Goal: Contribute content: Contribute content

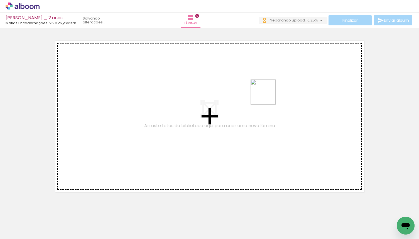
drag, startPoint x: 372, startPoint y: 225, endPoint x: 267, endPoint y: 96, distance: 165.8
click at [267, 96] on quentale-workspace at bounding box center [209, 119] width 419 height 239
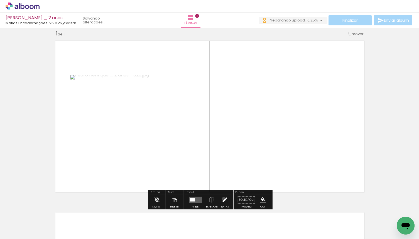
click at [222, 199] on iron-icon at bounding box center [225, 199] width 6 height 11
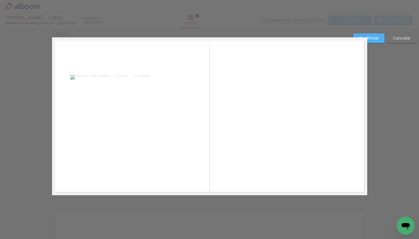
click at [0, 0] on slot "Cancelar" at bounding box center [0, 0] width 0 height 0
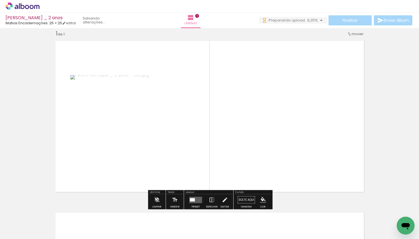
click at [198, 200] on quentale-layouter at bounding box center [195, 199] width 13 height 6
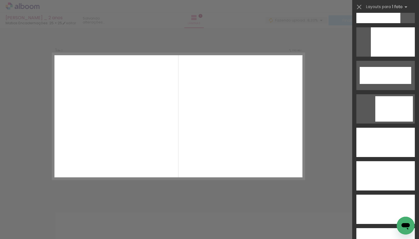
scroll to position [1495, 0]
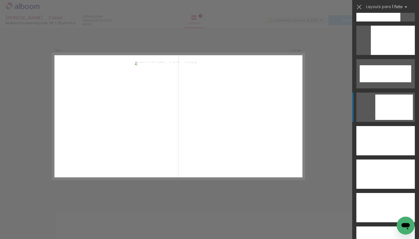
click at [390, 98] on div at bounding box center [394, 106] width 38 height 25
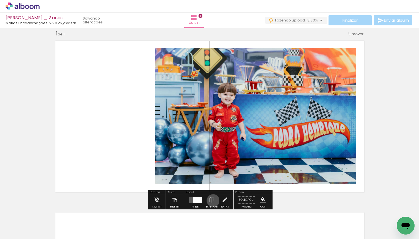
click at [212, 200] on iron-icon at bounding box center [212, 199] width 6 height 11
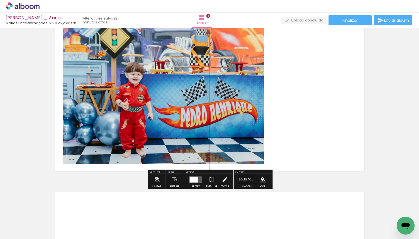
scroll to position [11, 0]
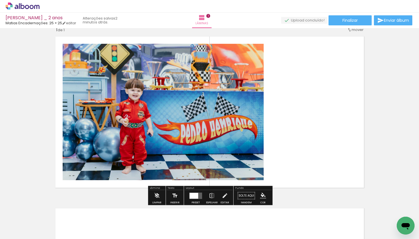
click at [170, 196] on paper-button "Inserir" at bounding box center [175, 197] width 12 height 14
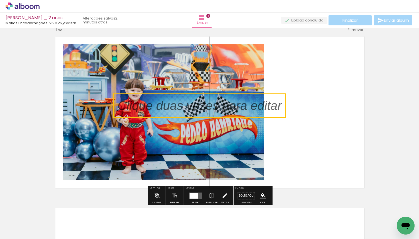
click at [242, 108] on quentale-selection at bounding box center [199, 105] width 173 height 24
type input "Sans Serif"
click at [242, 108] on p at bounding box center [203, 106] width 172 height 18
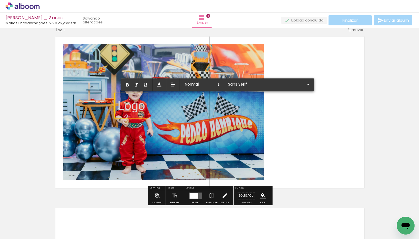
click at [321, 123] on quentale-layouter at bounding box center [209, 112] width 315 height 158
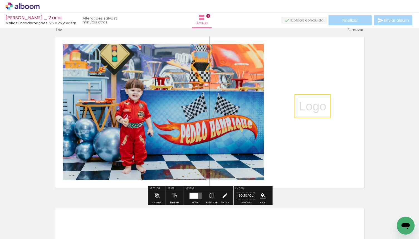
drag, startPoint x: 136, startPoint y: 109, endPoint x: 316, endPoint y: 110, distance: 179.9
click at [316, 110] on quentale-selection at bounding box center [313, 106] width 36 height 24
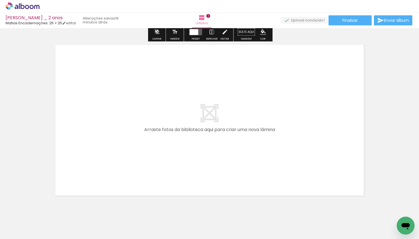
scroll to position [189, 0]
